Goal: Task Accomplishment & Management: Complete application form

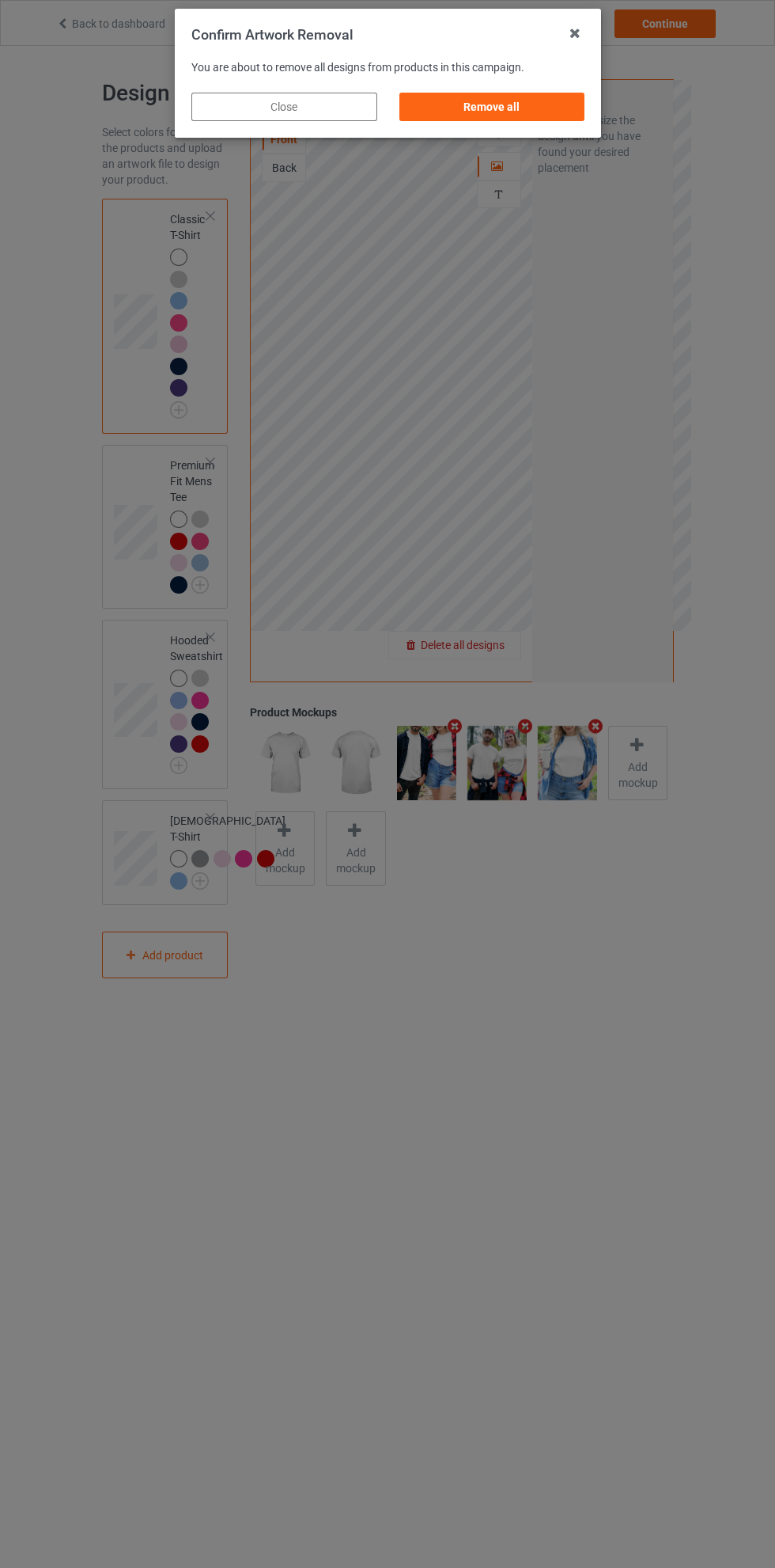
click at [509, 105] on div "Remove all" at bounding box center [492, 106] width 186 height 29
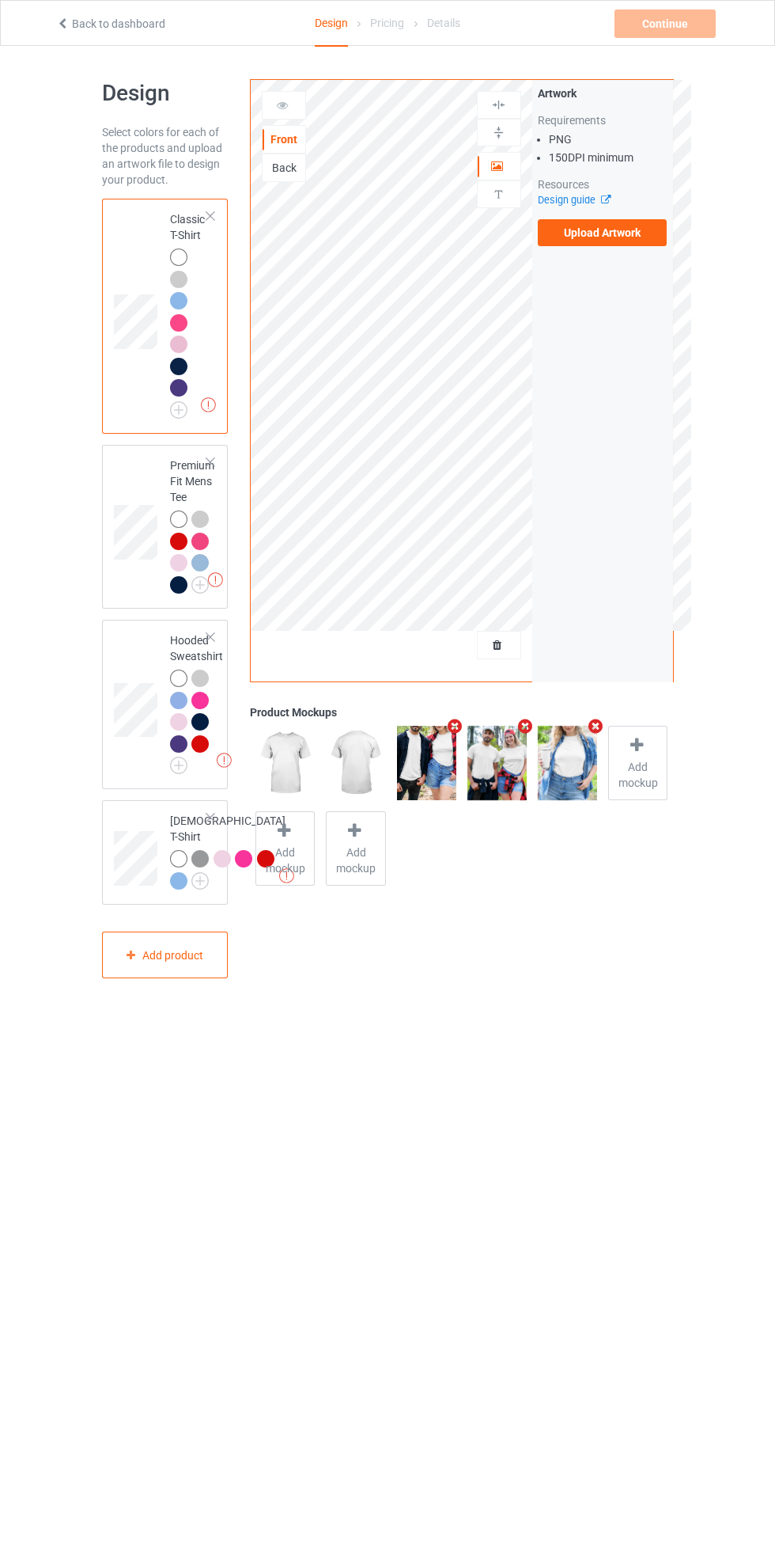
click at [610, 232] on label "Upload Artwork" at bounding box center [603, 233] width 130 height 27
click at [0, 0] on input "Upload Artwork" at bounding box center [0, 0] width 0 height 0
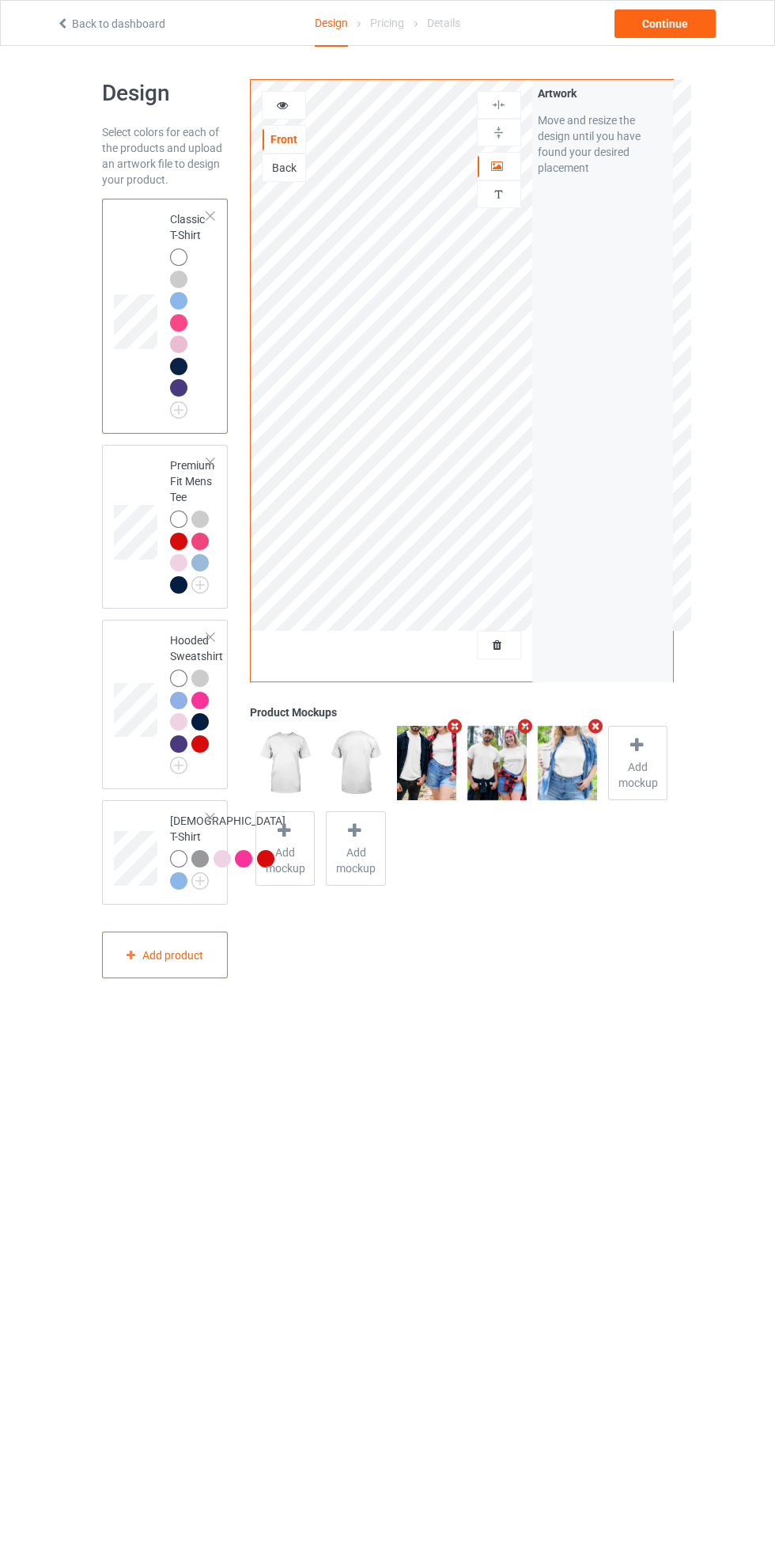
click at [139, 476] on td at bounding box center [138, 527] width 48 height 152
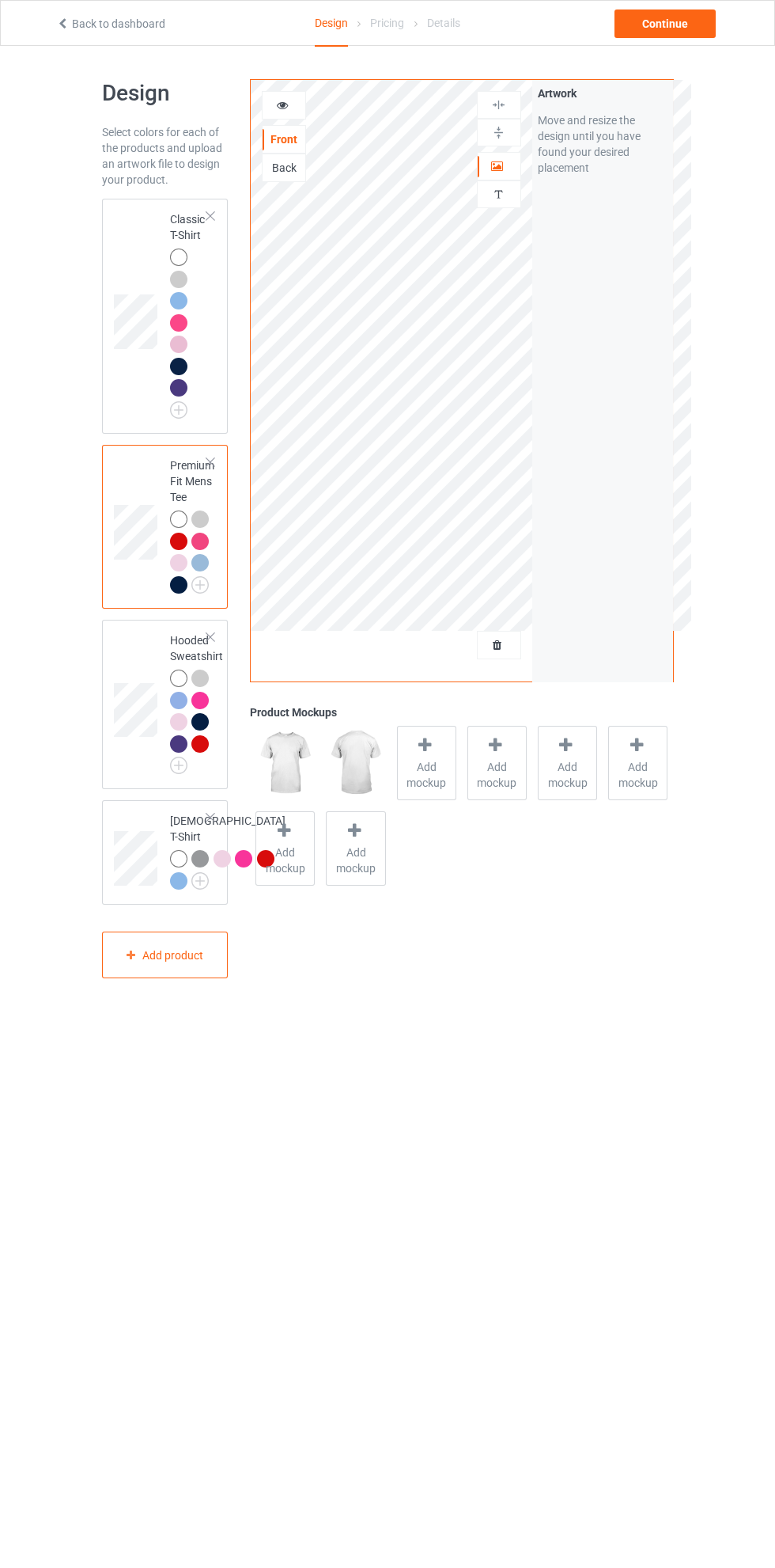
click at [500, 162] on icon at bounding box center [497, 164] width 13 height 11
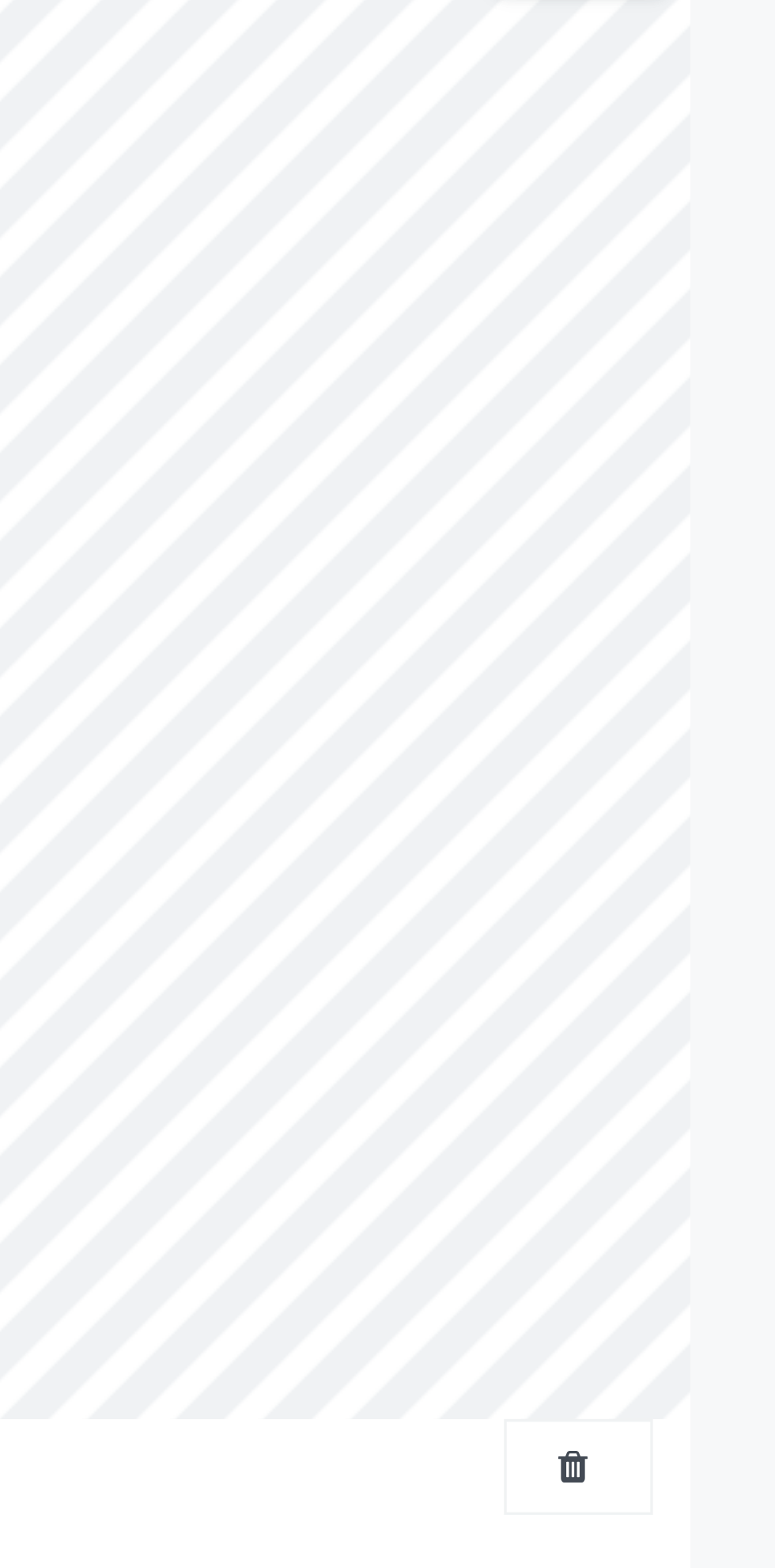
click at [536, 382] on div "Artwork Move and resize the design until you have found your desired placement" at bounding box center [603, 381] width 141 height 601
click at [532, 380] on div "Artwork Move and resize the design until you have found your desired placement" at bounding box center [603, 381] width 141 height 601
click at [533, 383] on div "Artwork Move and resize the design until you have found your desired placement" at bounding box center [603, 381] width 141 height 601
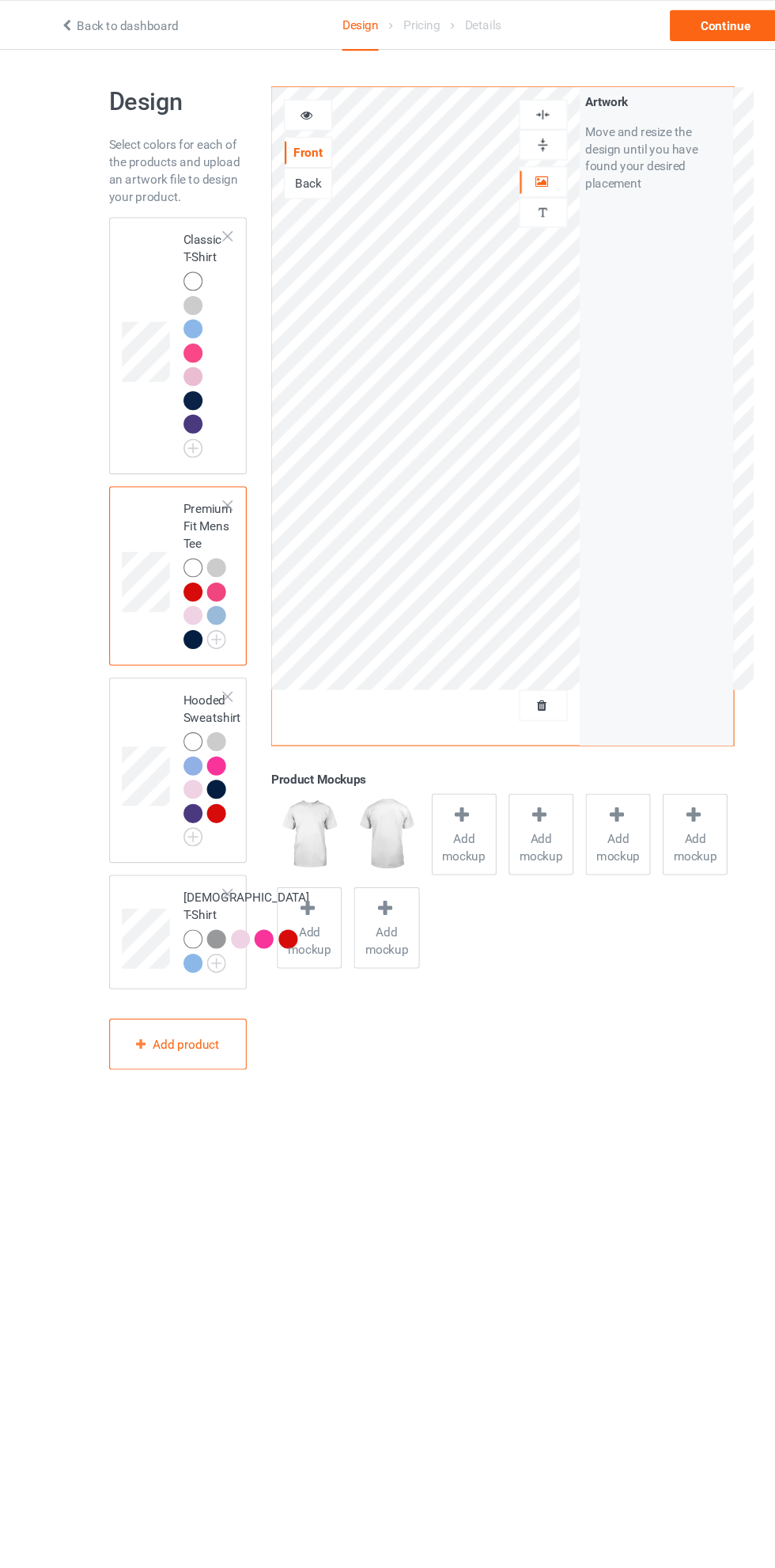
click at [118, 629] on td at bounding box center [138, 705] width 48 height 157
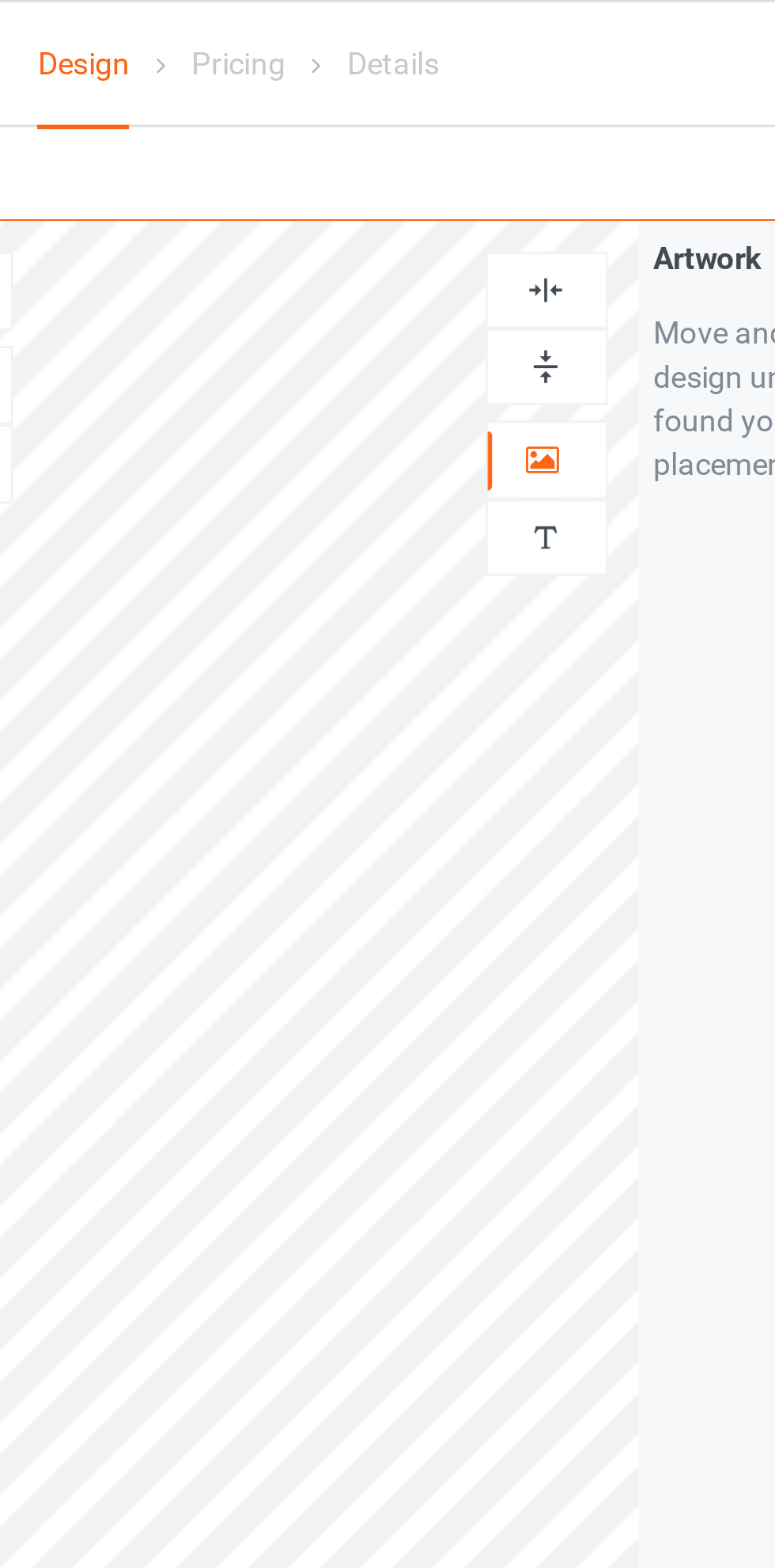
click at [501, 101] on img at bounding box center [498, 105] width 15 height 15
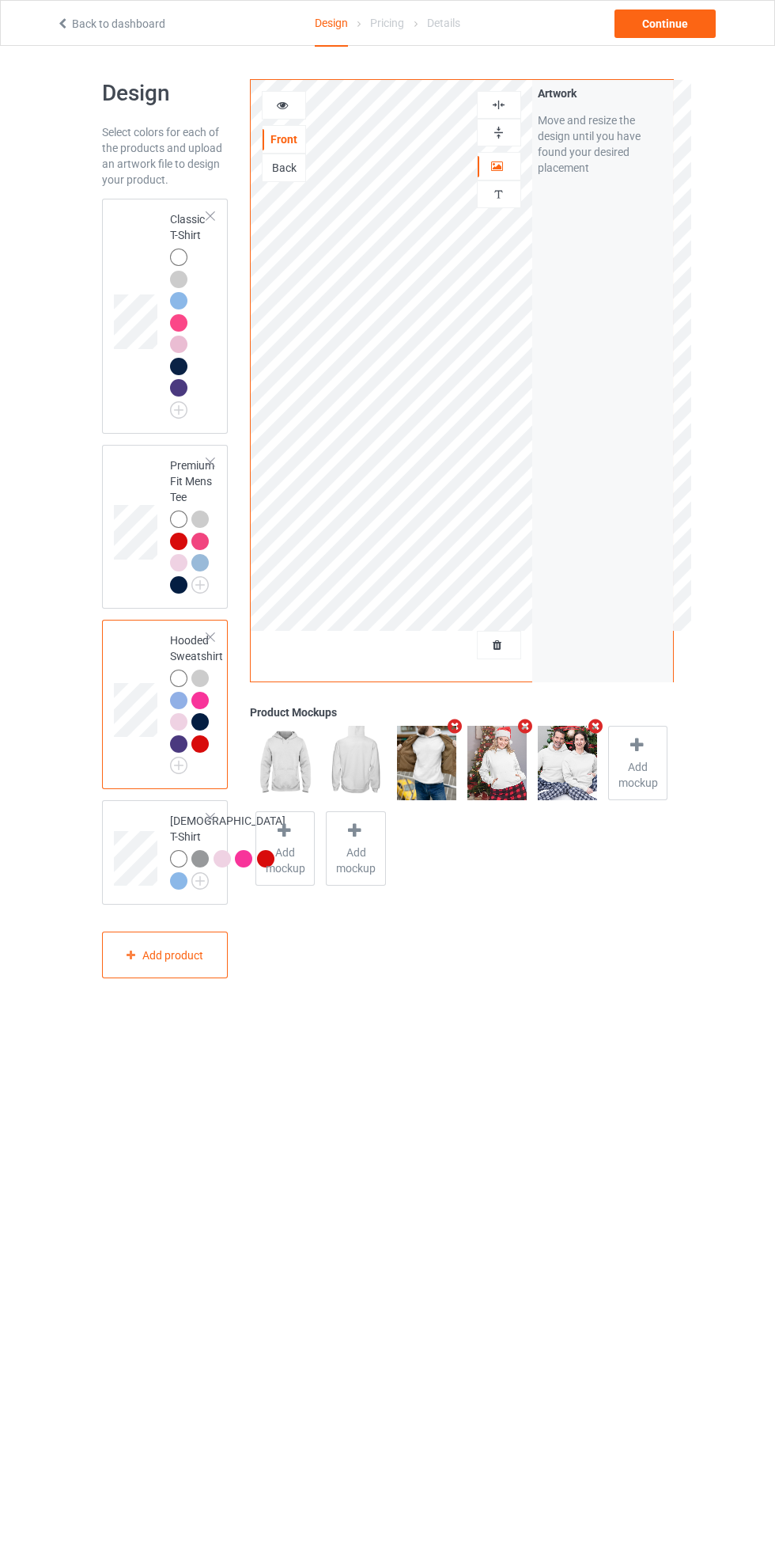
click at [138, 224] on td at bounding box center [138, 315] width 48 height 222
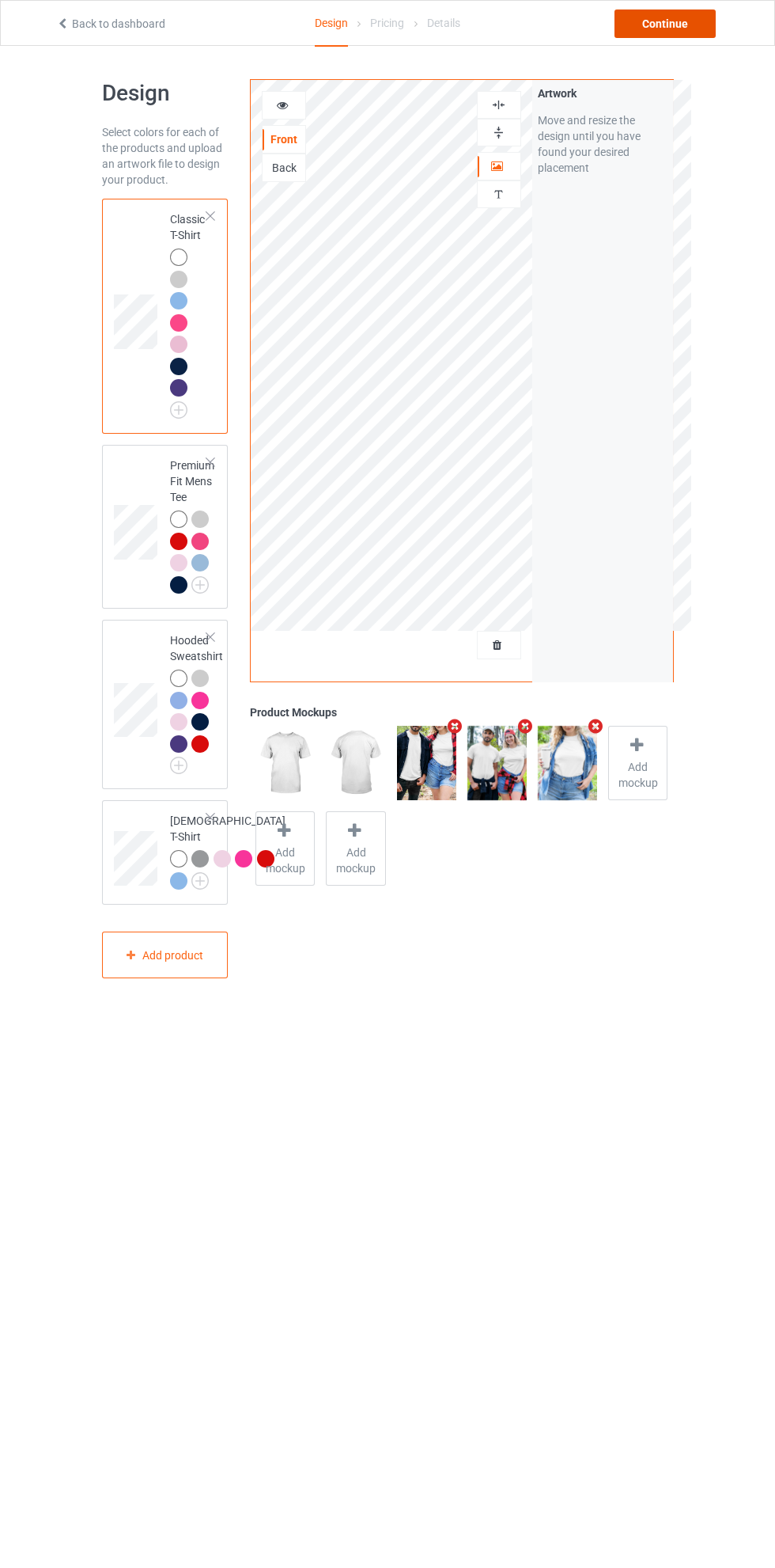
click at [684, 34] on div "Continue" at bounding box center [665, 24] width 101 height 29
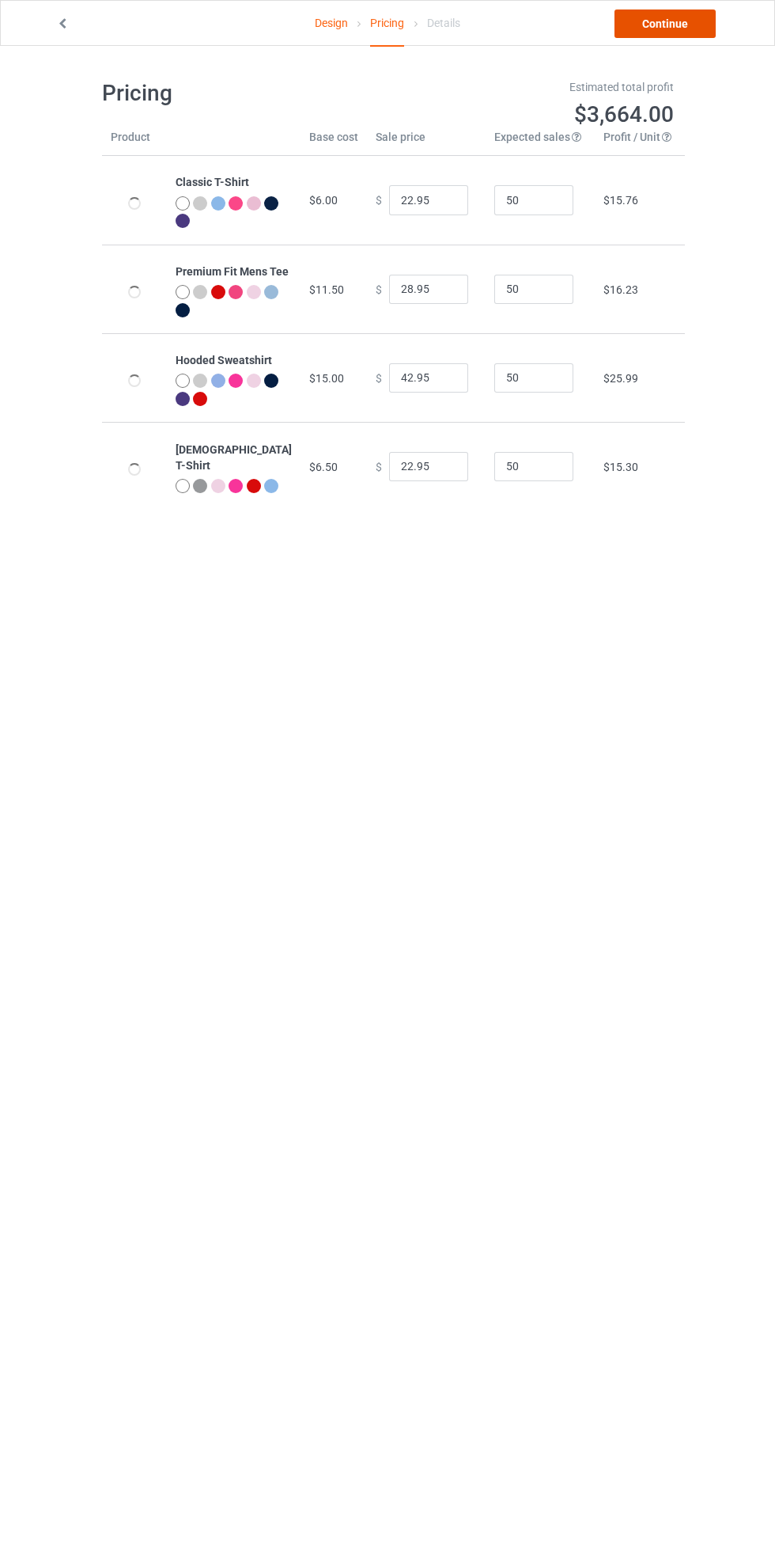
click at [679, 24] on link "Continue" at bounding box center [665, 24] width 101 height 29
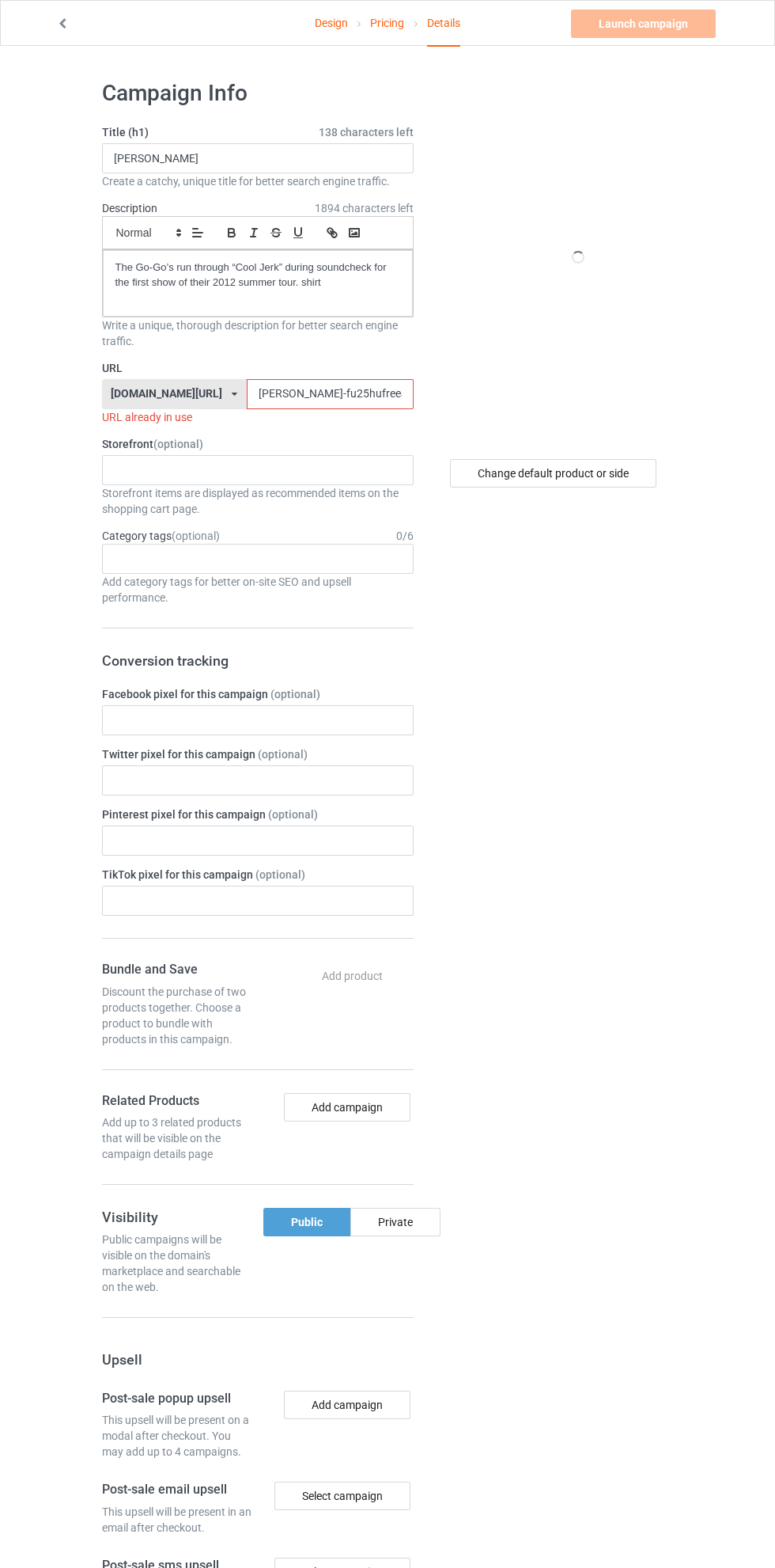
click at [291, 394] on input "[PERSON_NAME]-fu25hufree45-peoshirt25597jklo0" at bounding box center [330, 394] width 167 height 30
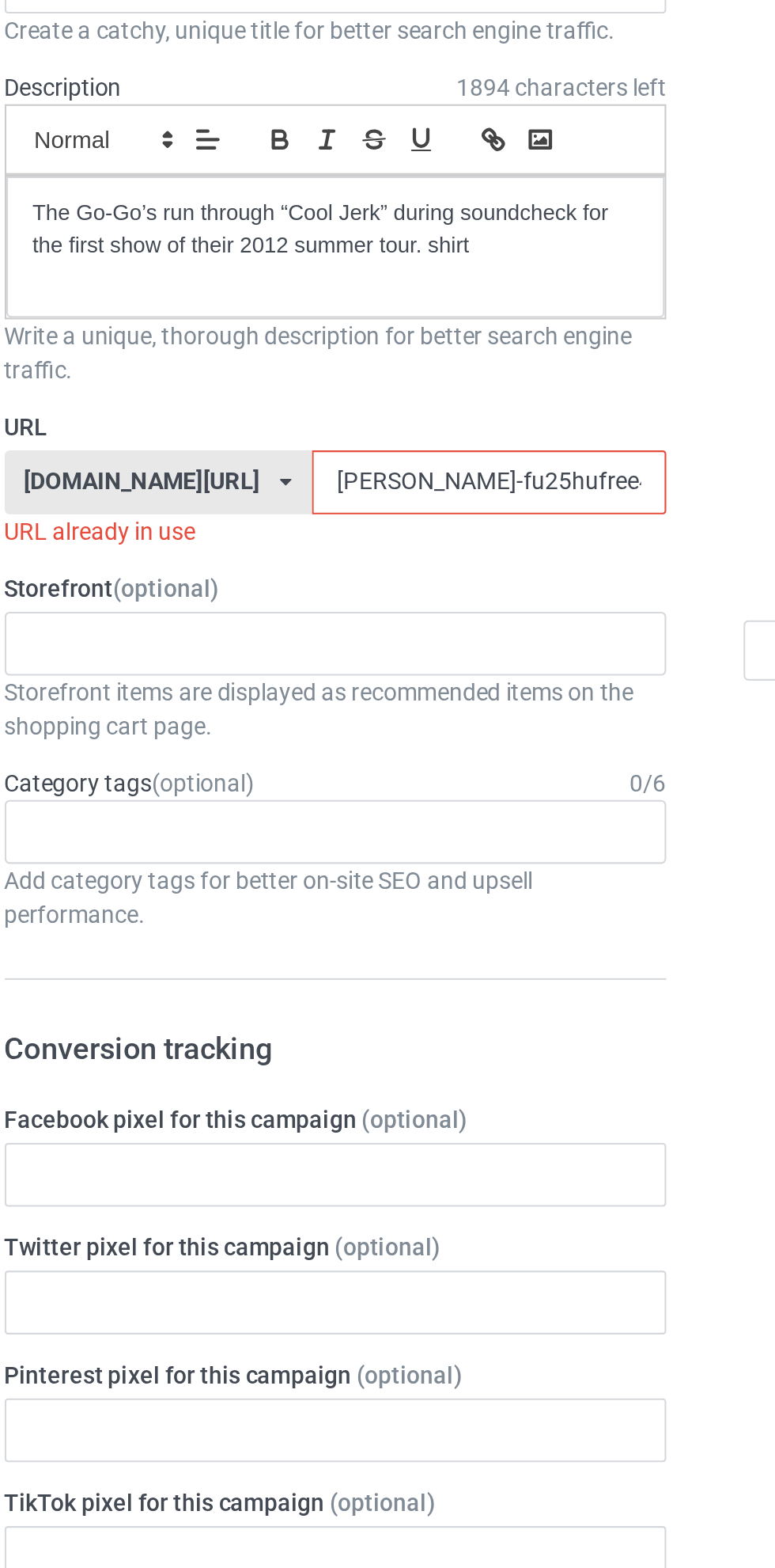
click at [331, 393] on input "[PERSON_NAME]-fu25hufree45-peoshirt25597jklo0" at bounding box center [330, 394] width 167 height 30
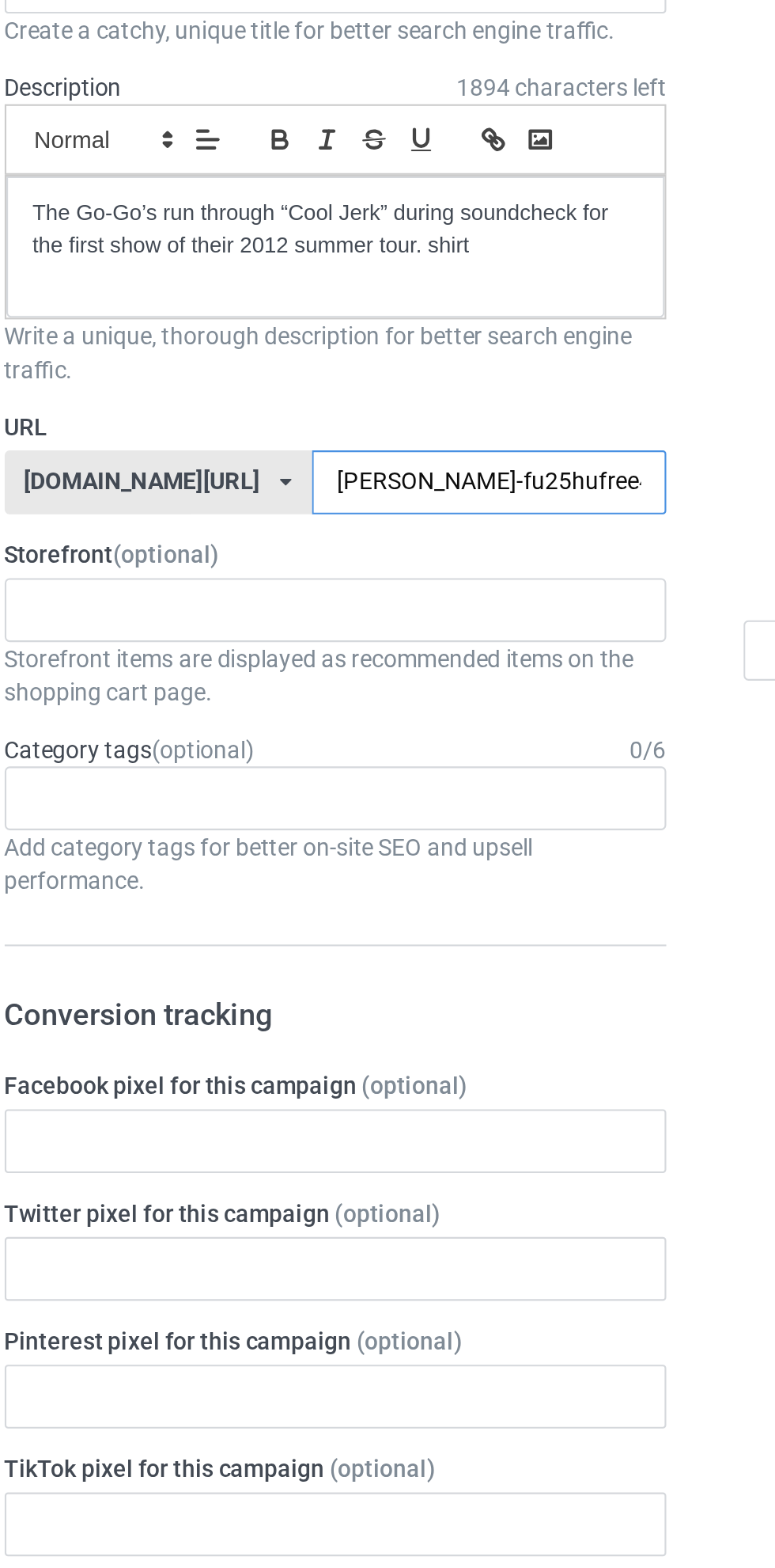
type input "[PERSON_NAME]-fu25hufree45-shirt25597jklo0"
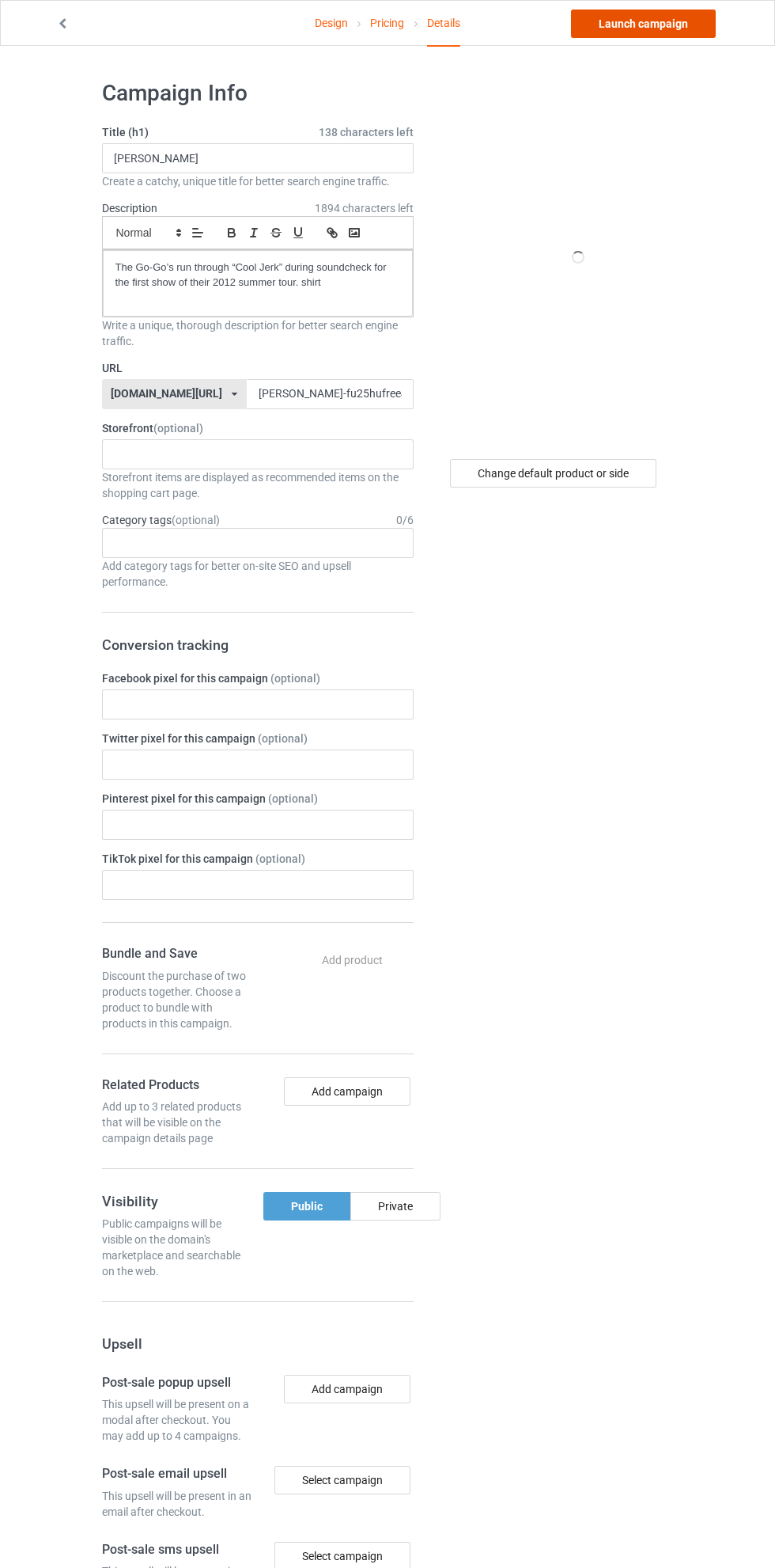
click at [660, 28] on link "Launch campaign" at bounding box center [644, 24] width 145 height 29
